Goal: Ask a question

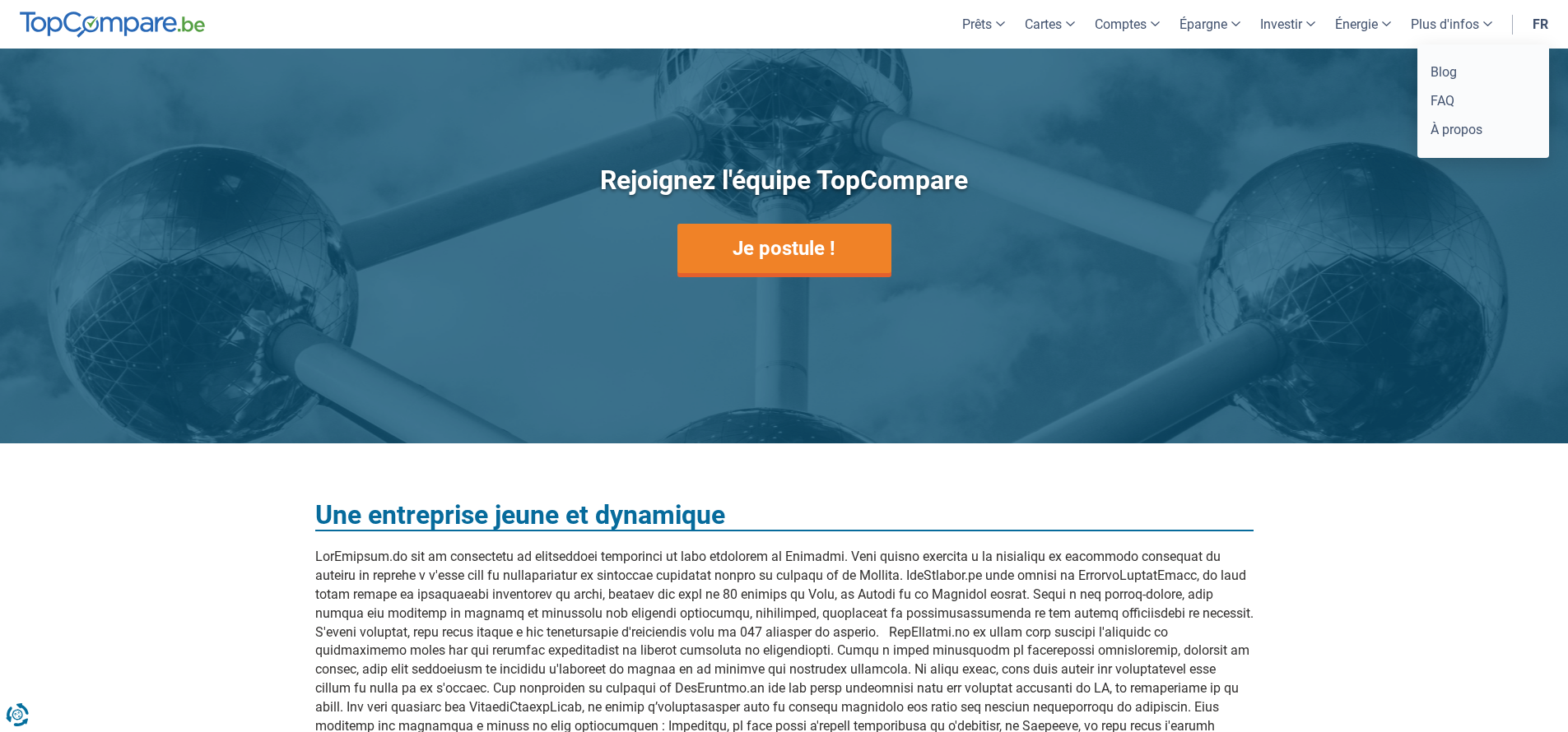
click at [1438, 18] on link "Plus d'infos" at bounding box center [1452, 24] width 102 height 48
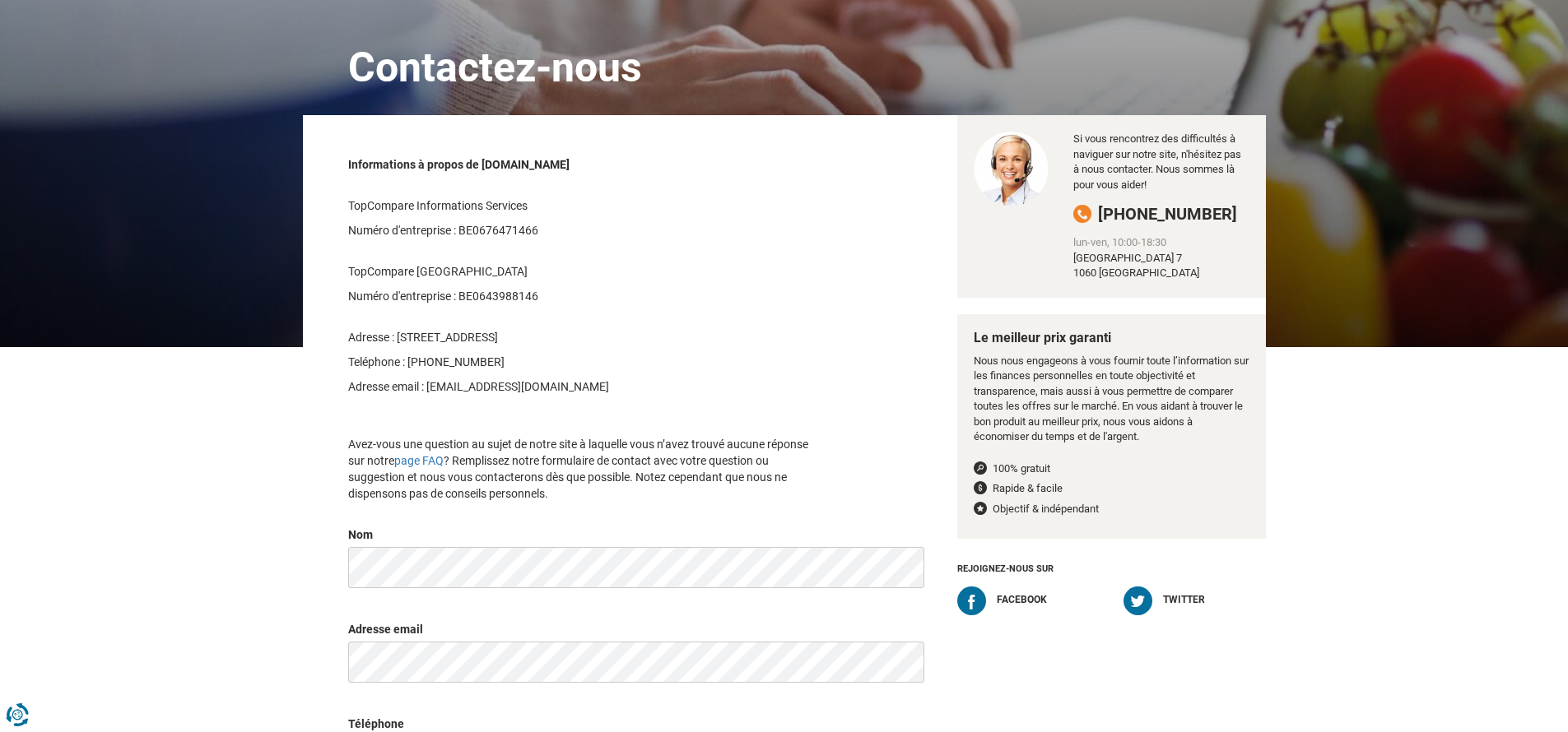
scroll to position [165, 0]
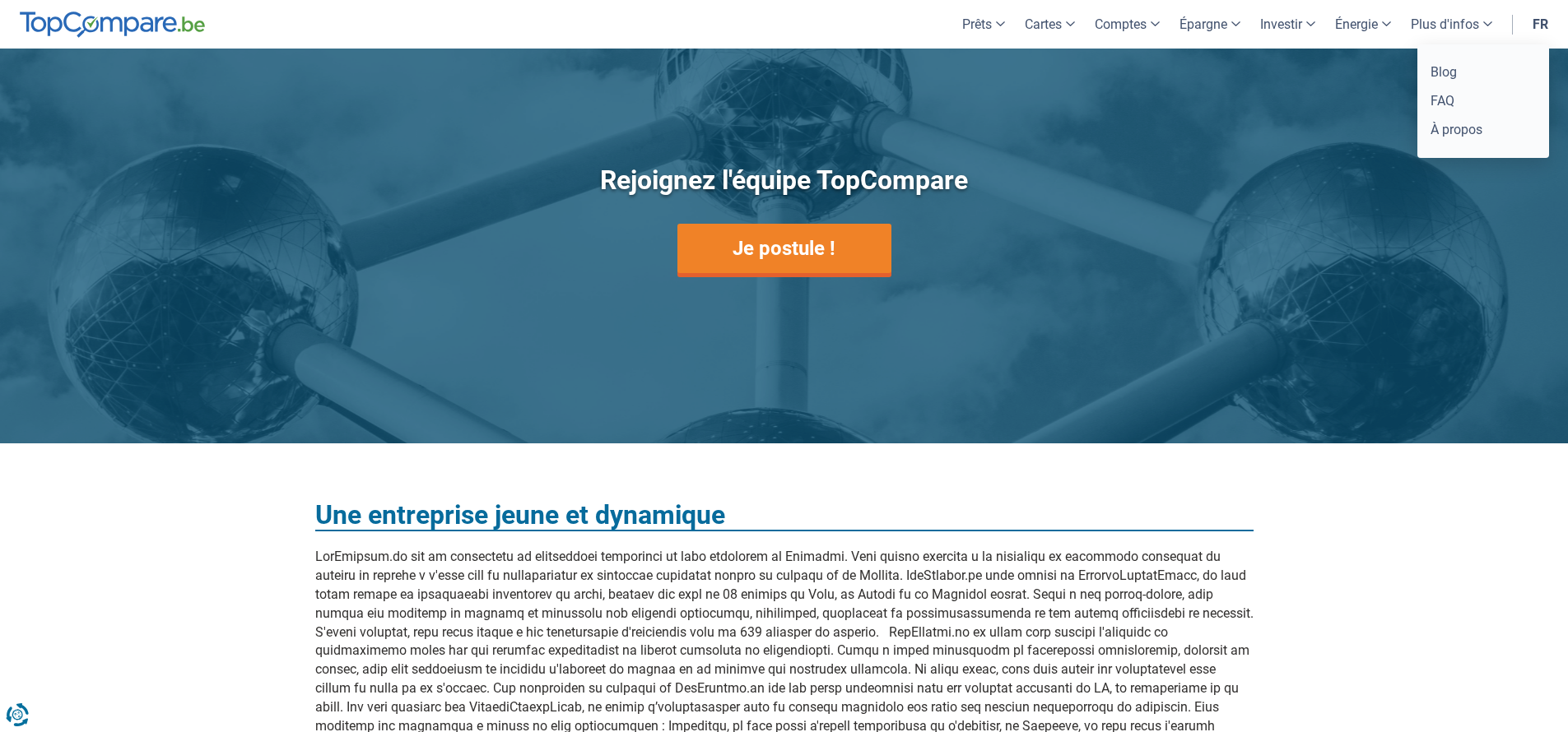
click at [1442, 19] on link "Plus d'infos" at bounding box center [1452, 24] width 102 height 48
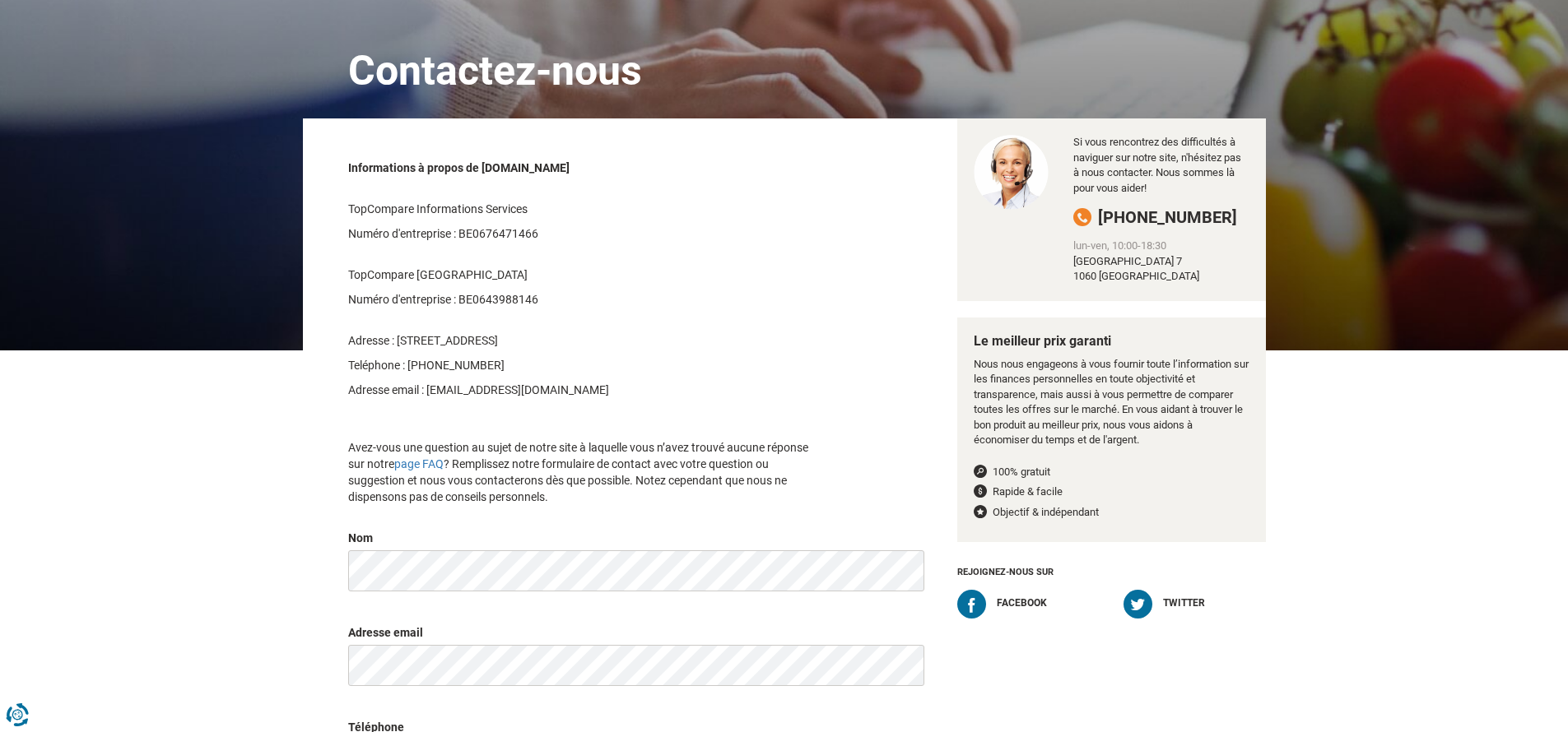
scroll to position [494, 0]
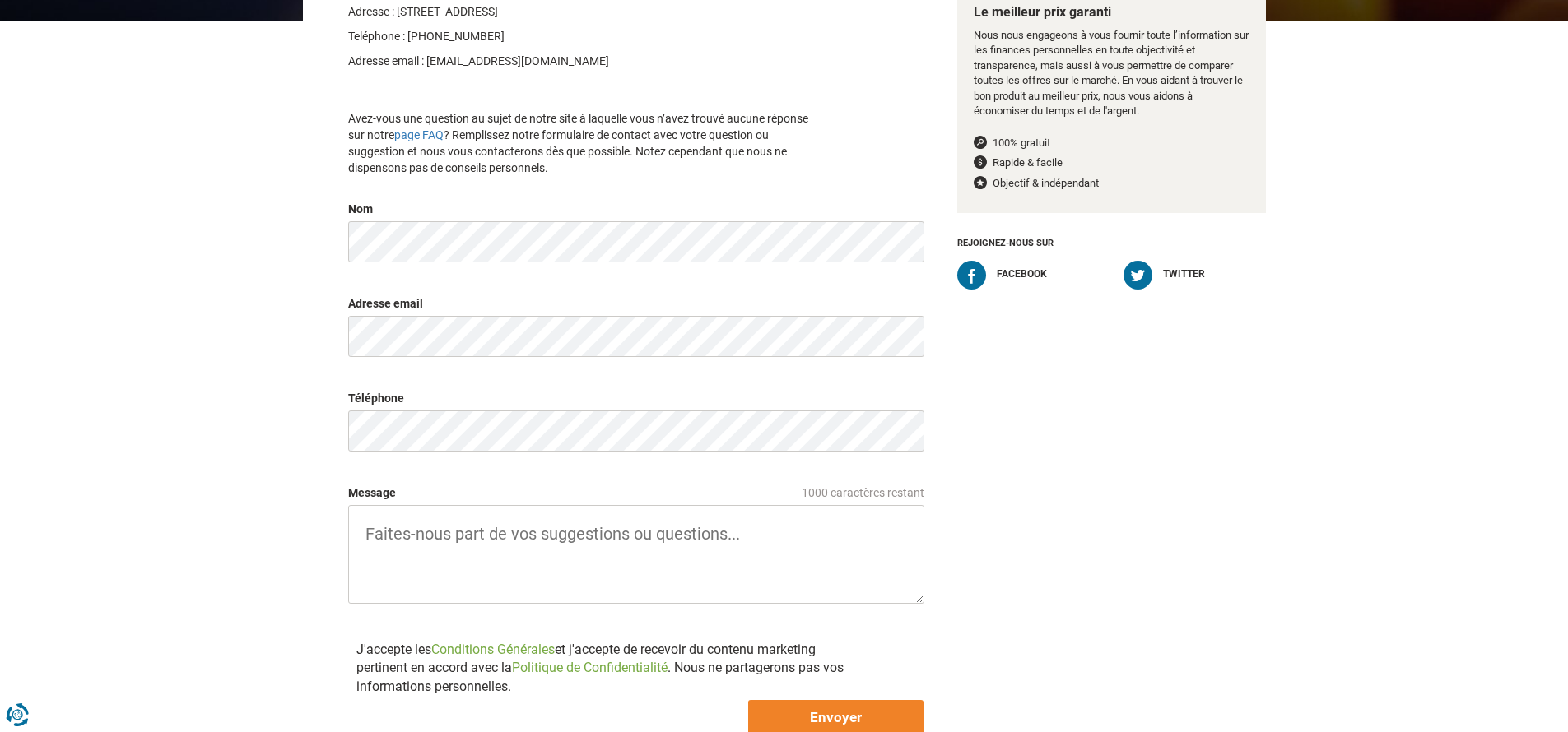
click at [378, 534] on textarea "Message 1000 caractères restant" at bounding box center [636, 554] width 576 height 99
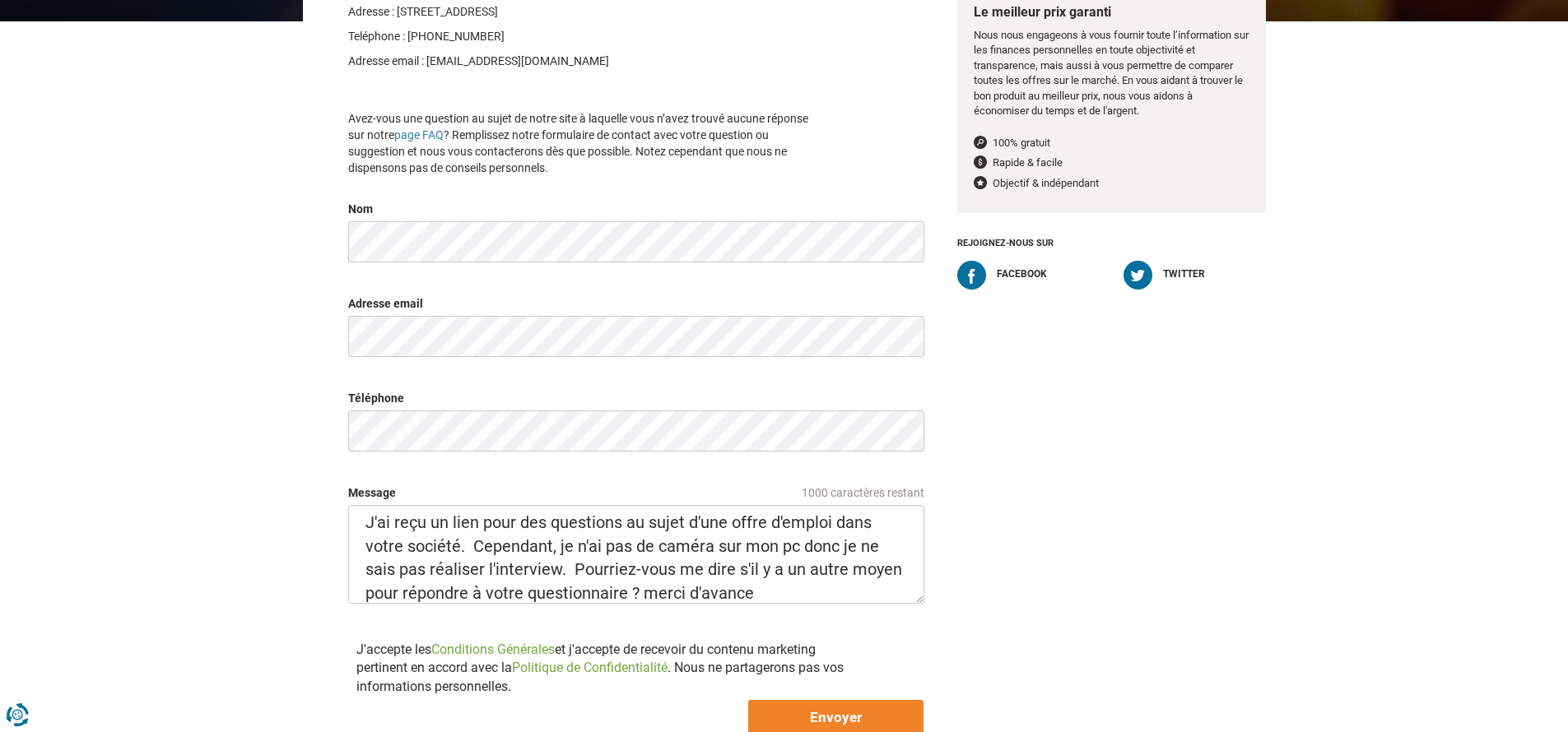
scroll to position [658, 0]
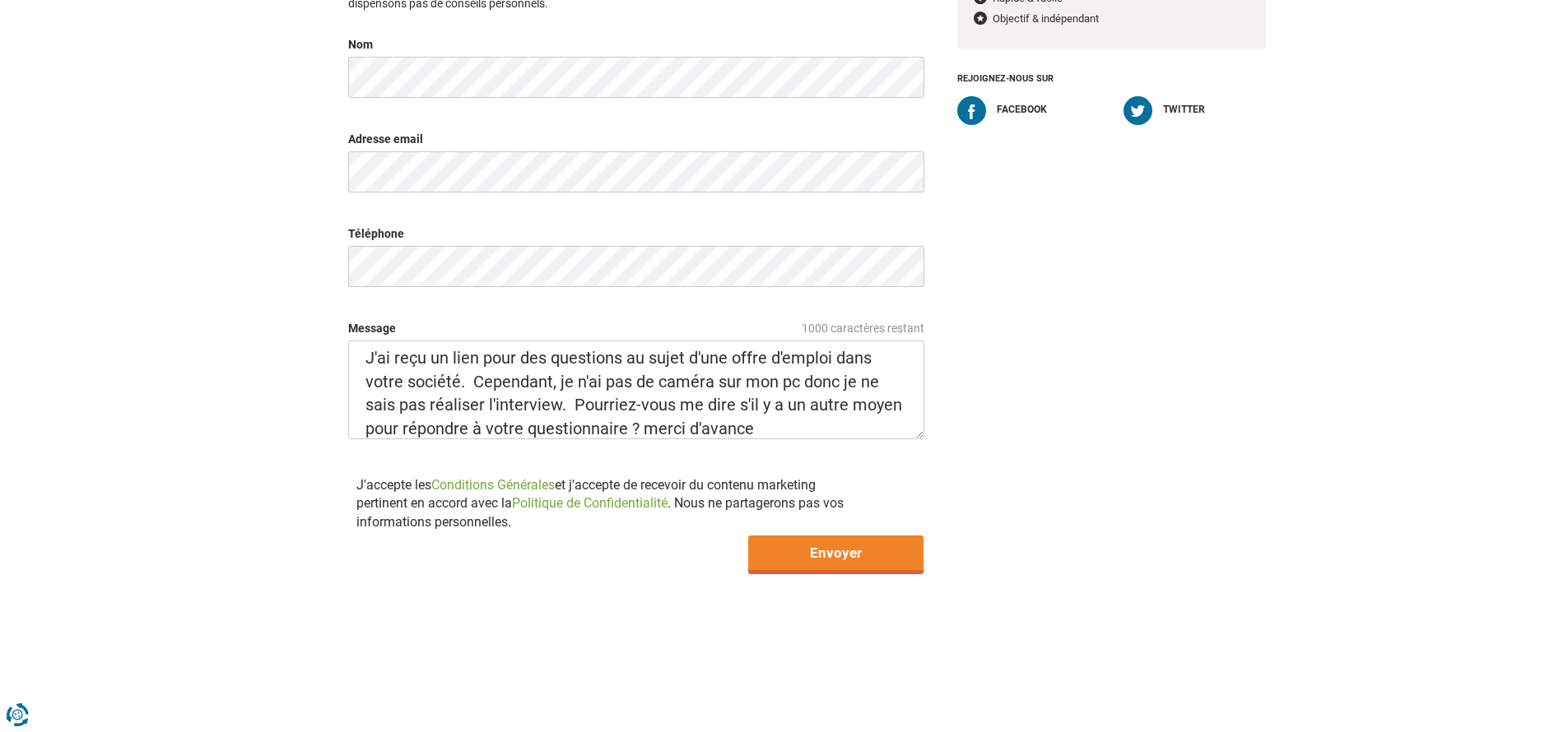
type textarea "J'ai reçu un lien pour des questions au sujet d'une offre d'emploi dans votre s…"
click at [816, 557] on input "Envoyer" at bounding box center [836, 552] width 175 height 34
